Goal: Browse casually

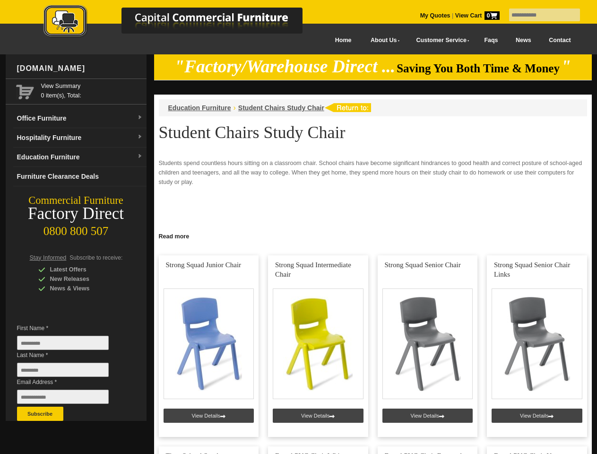
click at [539, 15] on input "text" at bounding box center [544, 15] width 71 height 13
click at [70, 372] on input "Last Name *" at bounding box center [63, 370] width 92 height 14
click at [40, 414] on button "Subscribe" at bounding box center [40, 414] width 46 height 14
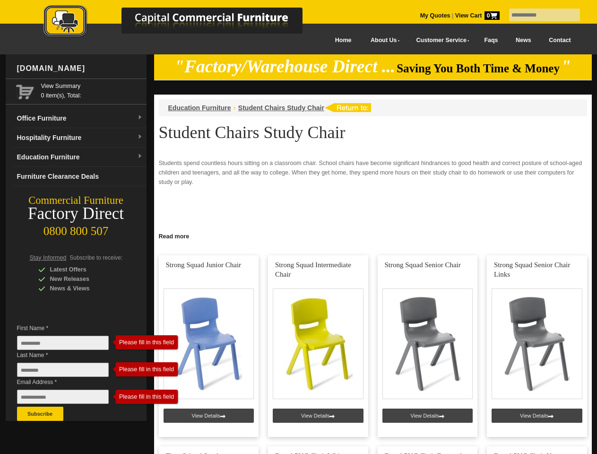
click at [373, 236] on link "Read more" at bounding box center [373, 235] width 438 height 12
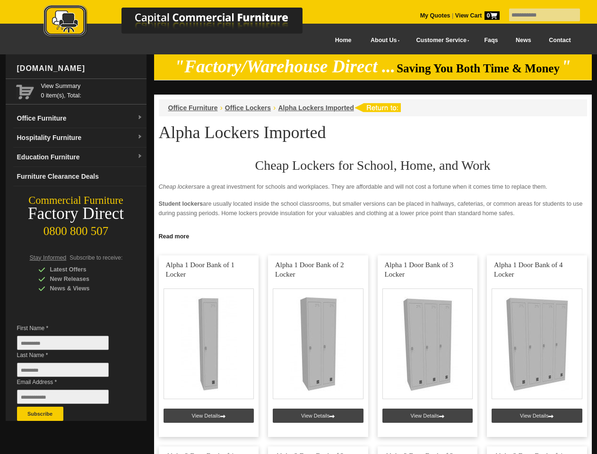
click at [539, 15] on input "text" at bounding box center [544, 15] width 71 height 13
click at [70, 372] on input "Last Name *" at bounding box center [63, 370] width 92 height 14
click at [40, 414] on button "Subscribe" at bounding box center [40, 414] width 46 height 14
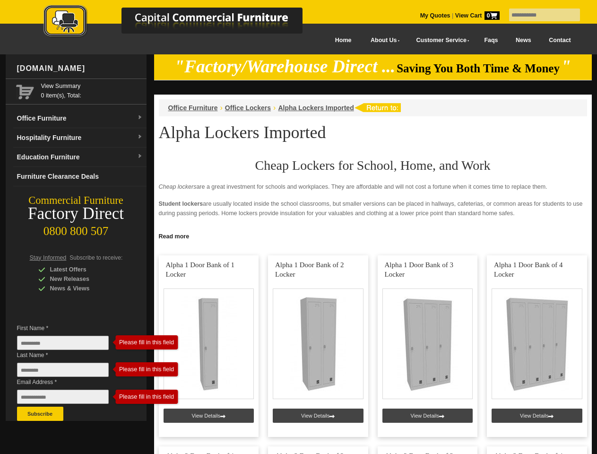
click at [373, 236] on link "Read more" at bounding box center [373, 235] width 438 height 12
